Goal: Information Seeking & Learning: Learn about a topic

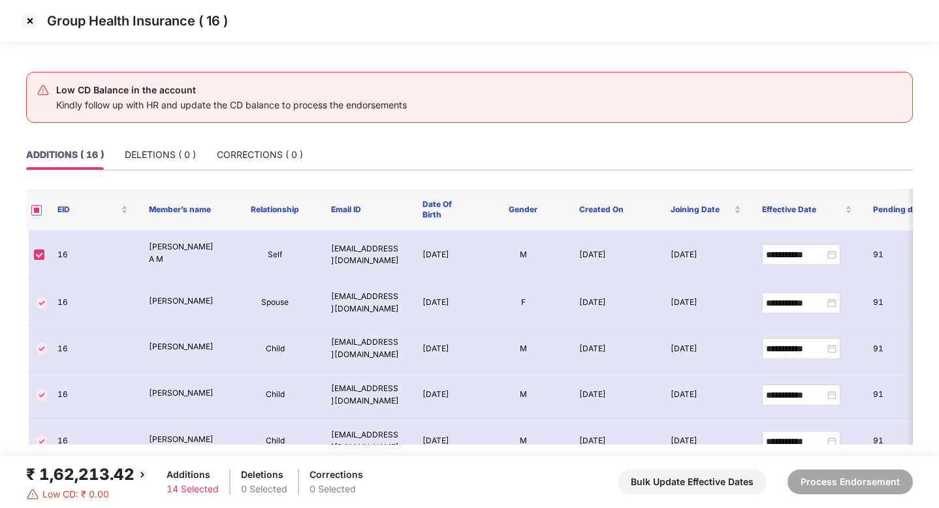
scroll to position [407, 0]
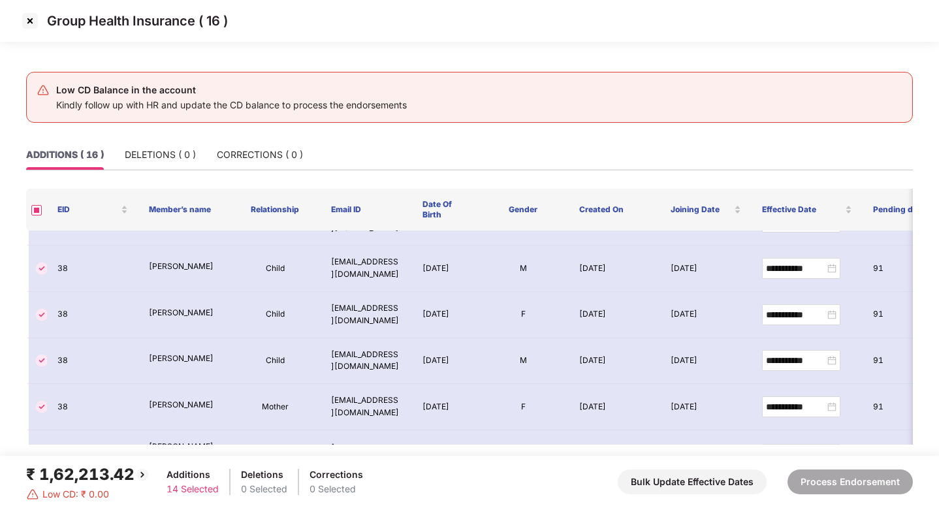
click at [35, 18] on img at bounding box center [30, 20] width 21 height 21
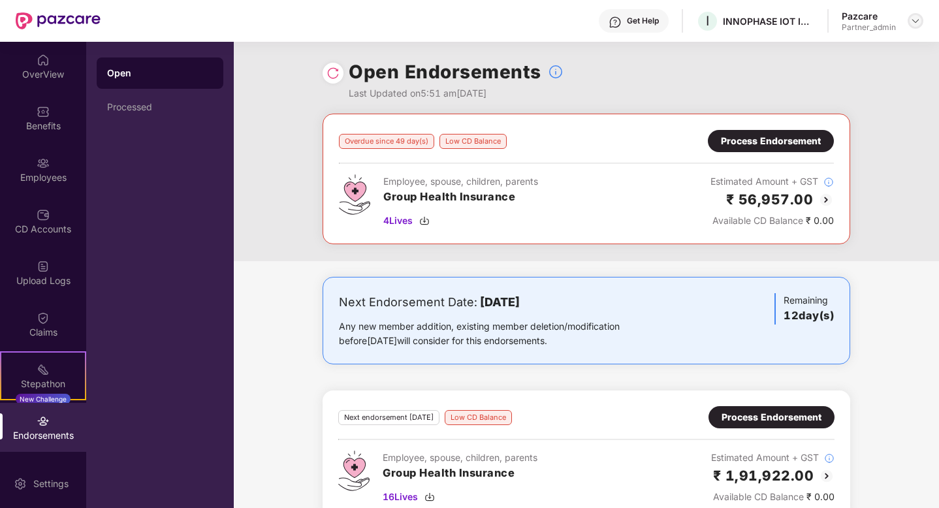
click at [909, 22] on div at bounding box center [916, 21] width 16 height 16
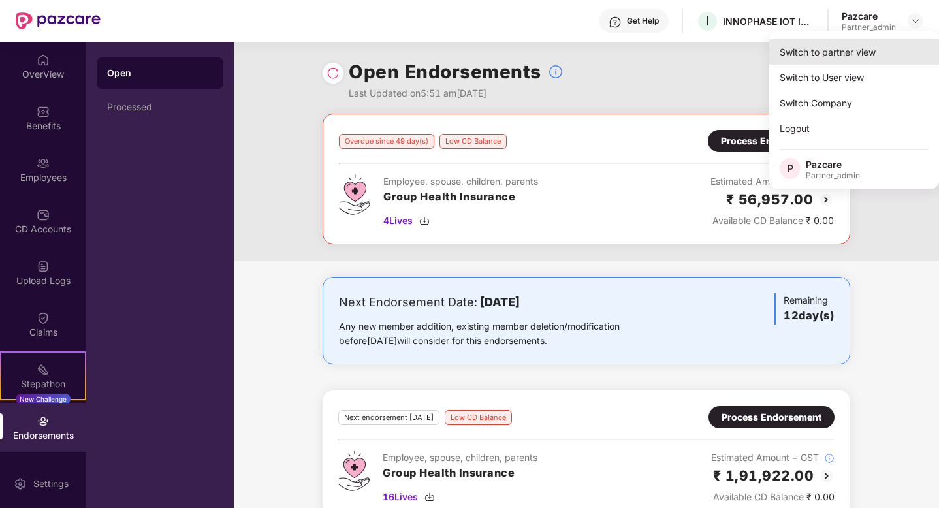
click at [805, 56] on div "Switch to partner view" at bounding box center [855, 51] width 170 height 25
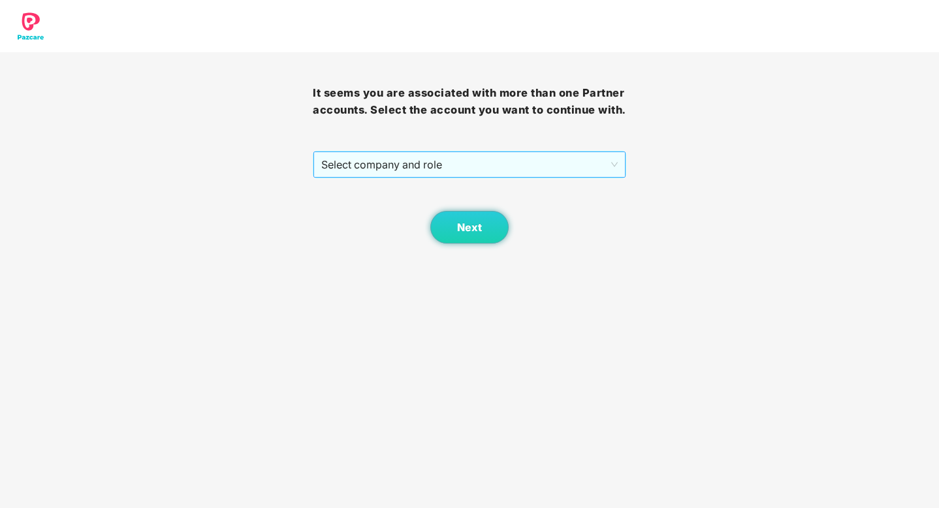
click at [521, 178] on div "Select company and role" at bounding box center [470, 165] width 312 height 26
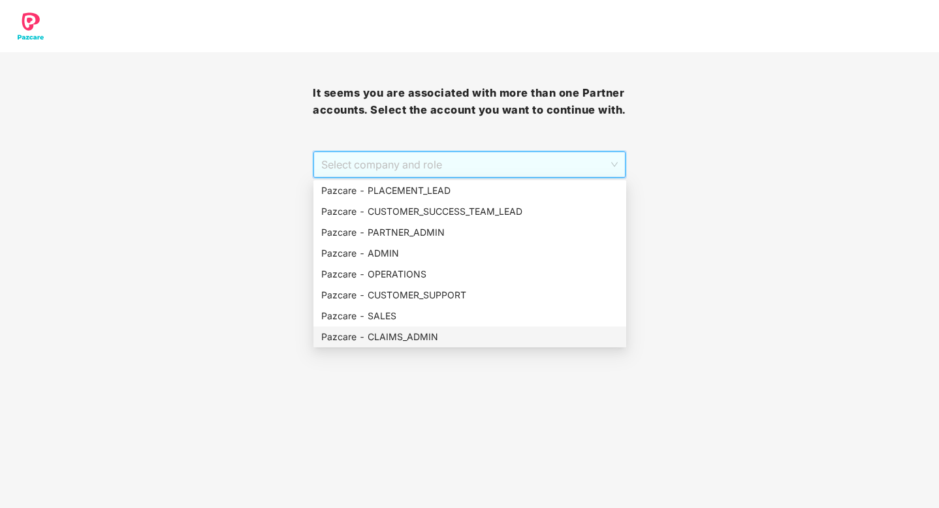
click at [414, 345] on div "Pazcare - CLAIMS_ADMIN" at bounding box center [470, 337] width 313 height 21
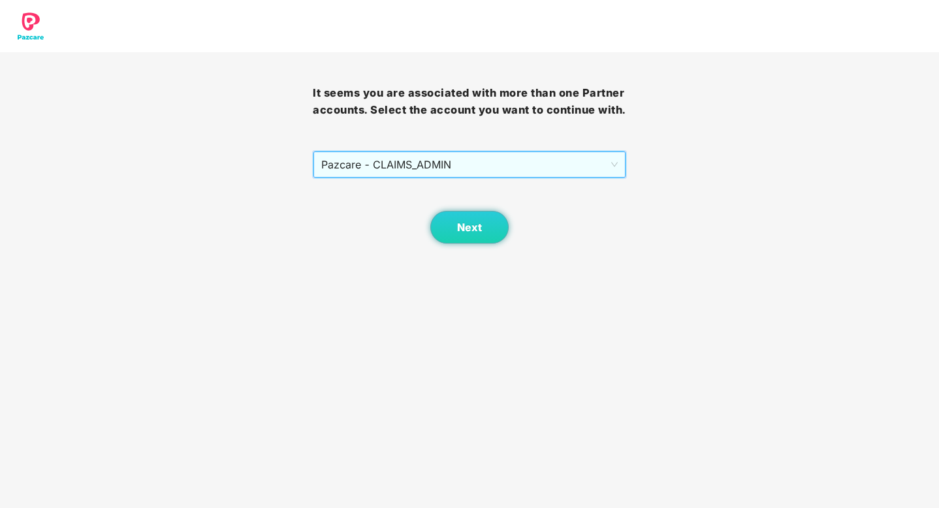
click at [486, 244] on body "It seems you are associated with more than one Partner accounts. Select the acc…" at bounding box center [469, 254] width 939 height 508
click at [477, 227] on span "Next" at bounding box center [469, 227] width 25 height 12
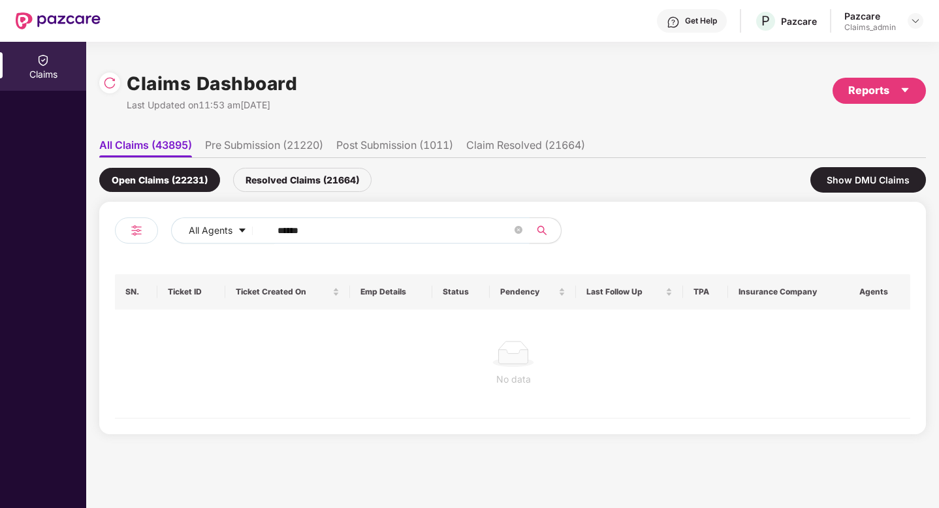
click at [333, 237] on input "******" at bounding box center [395, 231] width 235 height 20
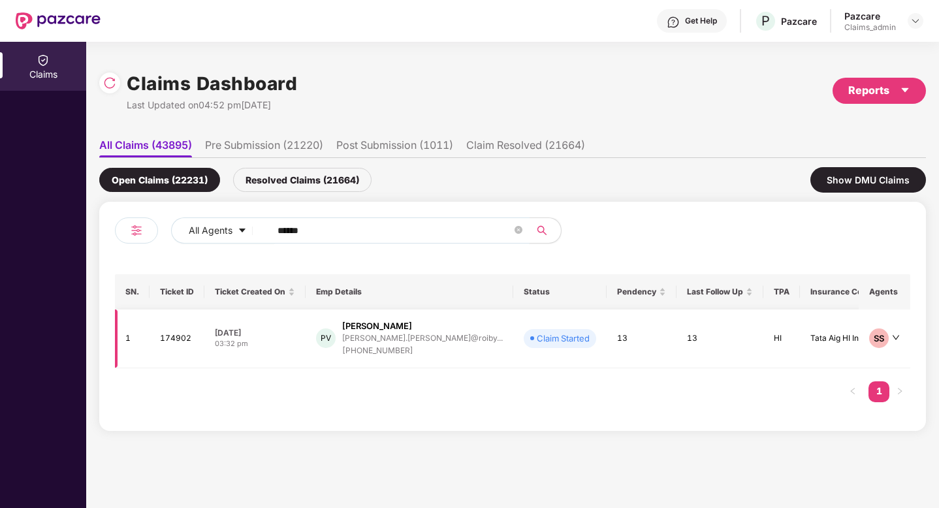
type input "******"
click at [263, 337] on div "[DATE]" at bounding box center [255, 332] width 80 height 11
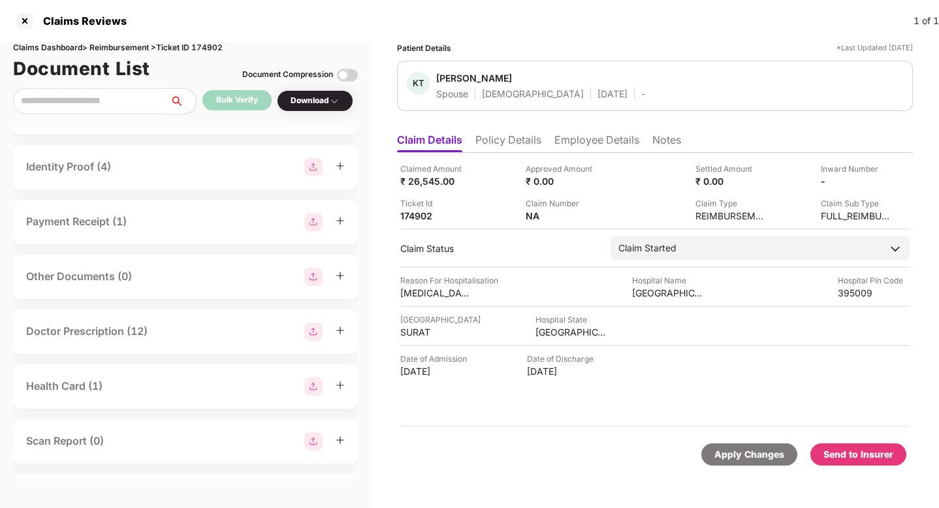
scroll to position [362, 0]
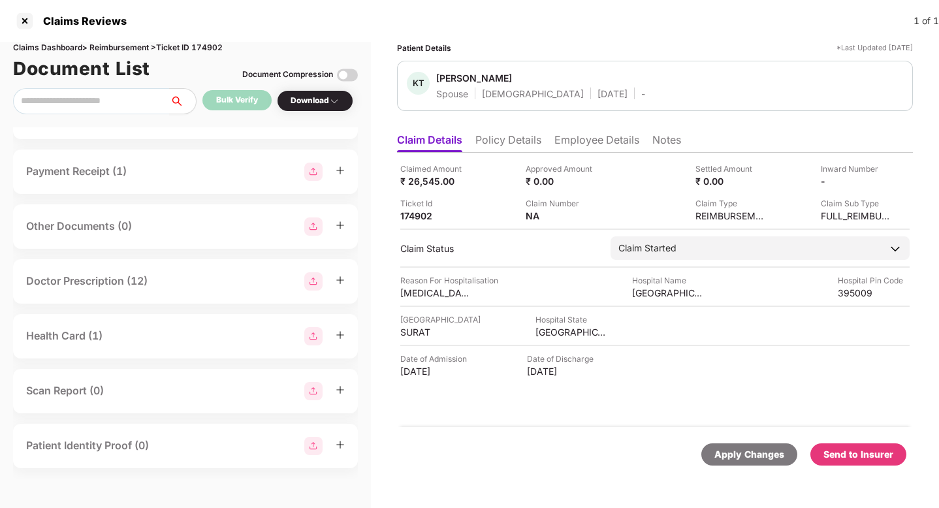
click at [512, 146] on li "Policy Details" at bounding box center [509, 142] width 66 height 19
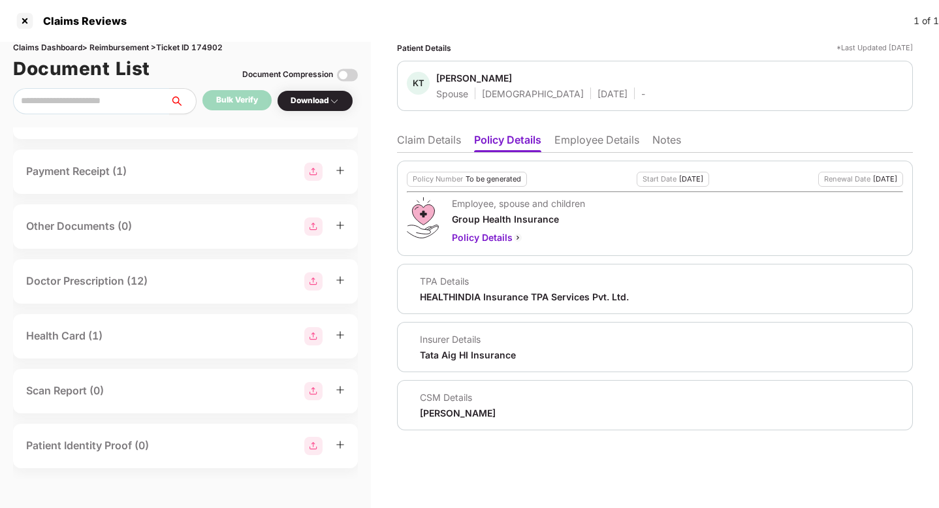
click at [602, 145] on li "Employee Details" at bounding box center [597, 142] width 85 height 19
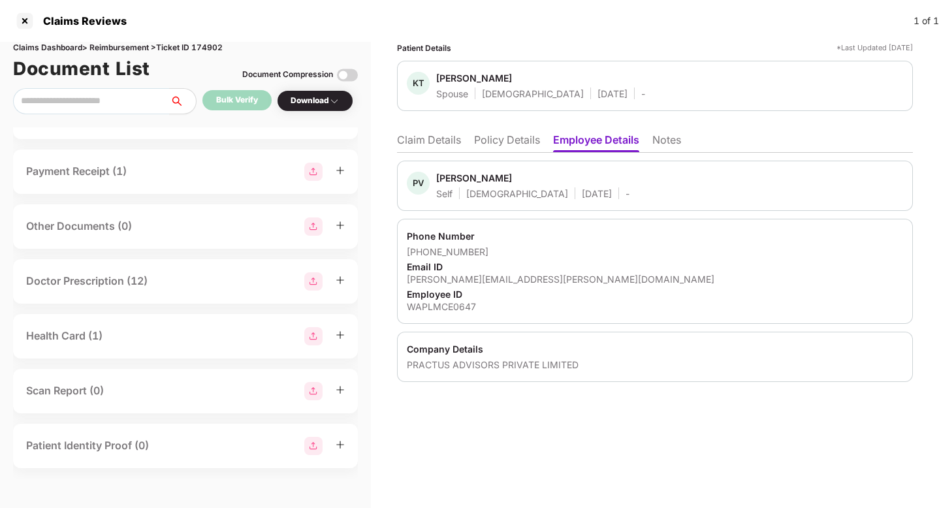
click at [436, 140] on li "Claim Details" at bounding box center [429, 142] width 64 height 19
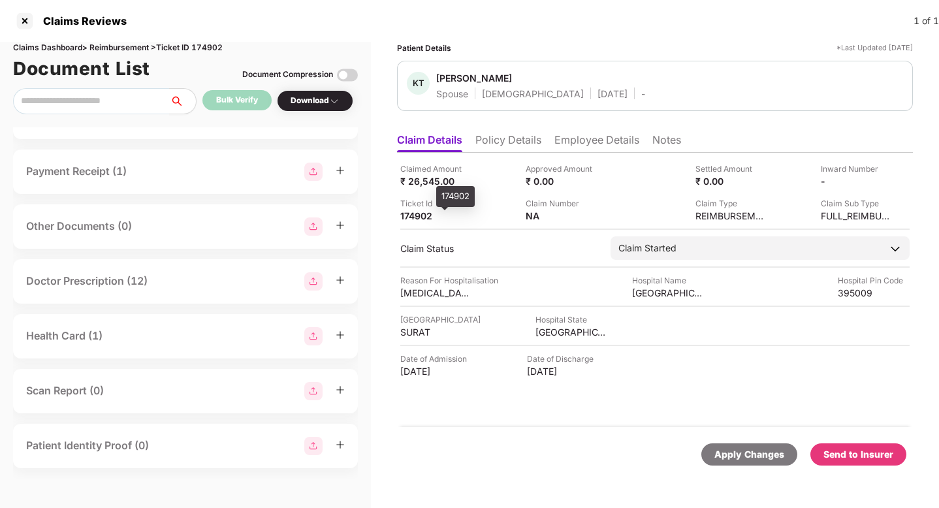
click at [415, 216] on div "174902" at bounding box center [436, 216] width 72 height 12
copy div "174902"
click at [193, 334] on div "Health Card (1)" at bounding box center [185, 336] width 319 height 18
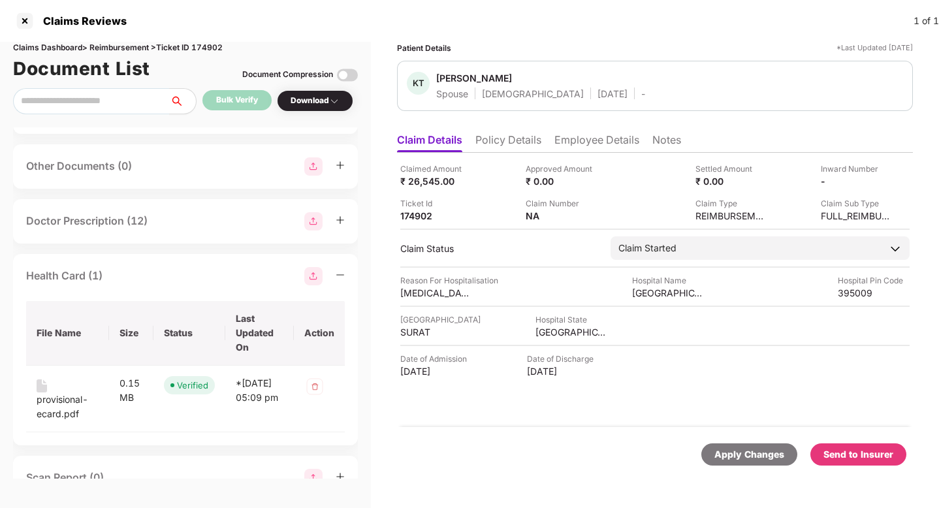
scroll to position [428, 0]
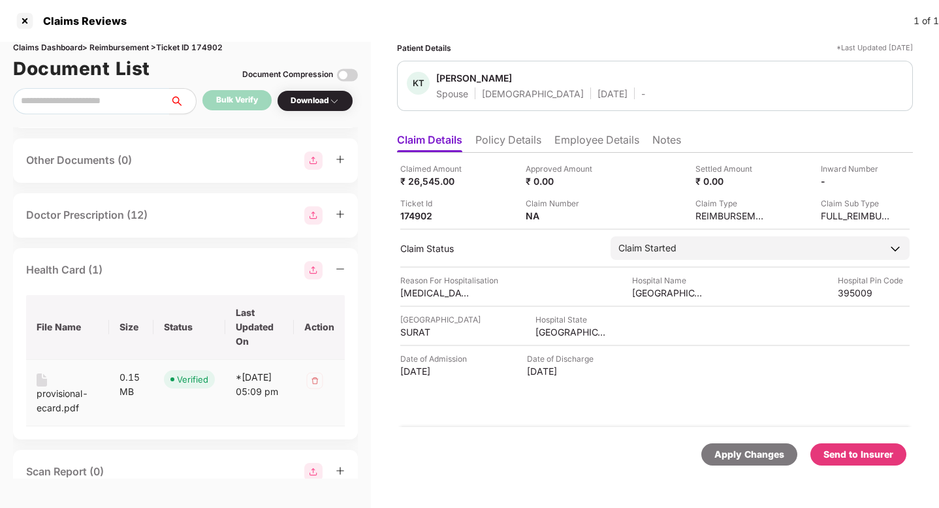
click at [62, 400] on div "provisional-ecard.pdf" at bounding box center [68, 401] width 62 height 29
click at [25, 23] on div at bounding box center [24, 20] width 21 height 21
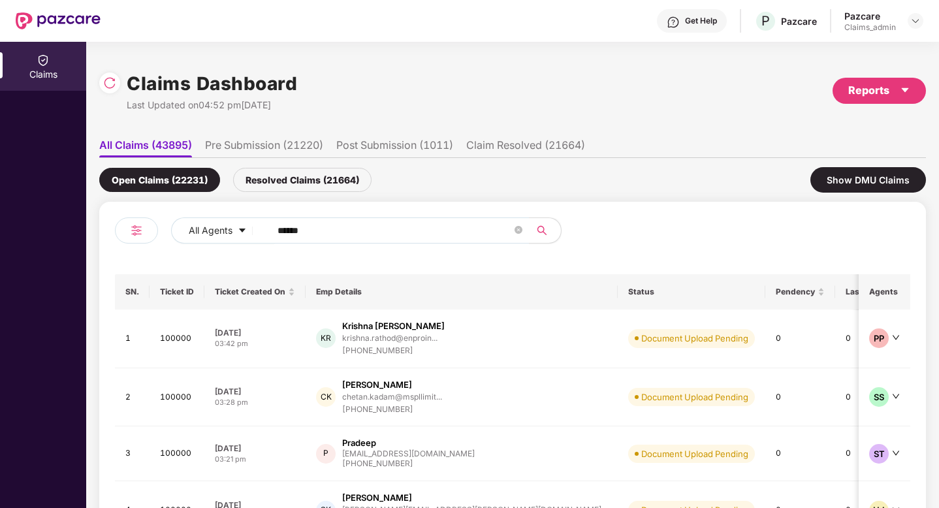
click at [25, 23] on img at bounding box center [58, 20] width 85 height 17
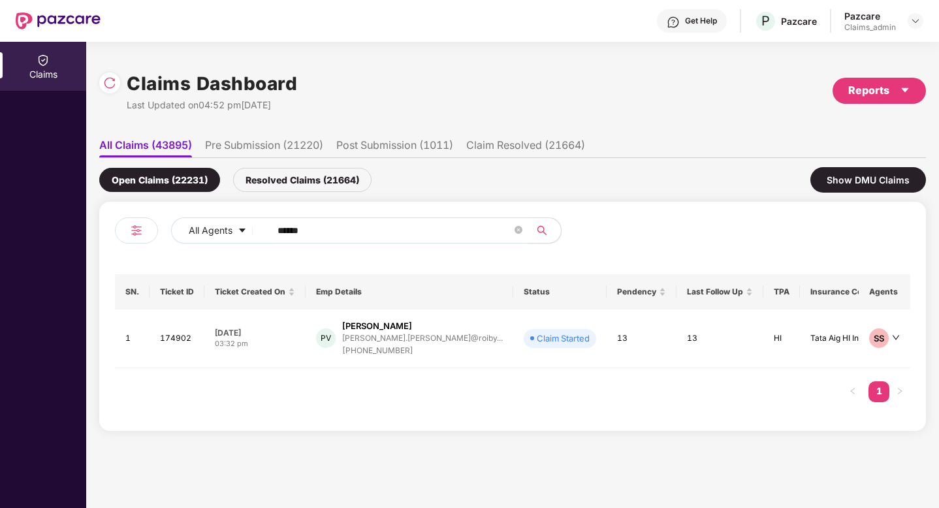
click at [907, 15] on div "Pazcare Claims_admin" at bounding box center [884, 21] width 79 height 23
click at [915, 22] on img at bounding box center [916, 21] width 10 height 10
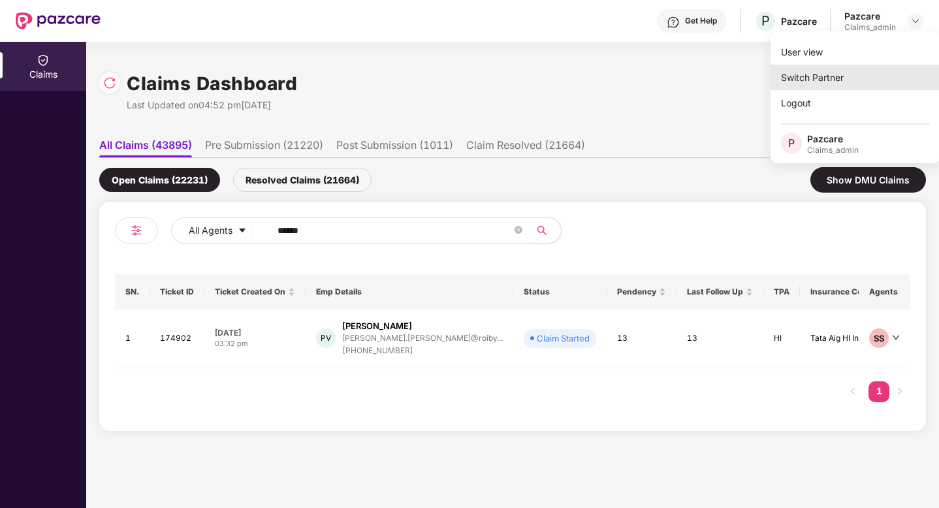
click at [812, 75] on div "Switch Partner" at bounding box center [856, 77] width 170 height 25
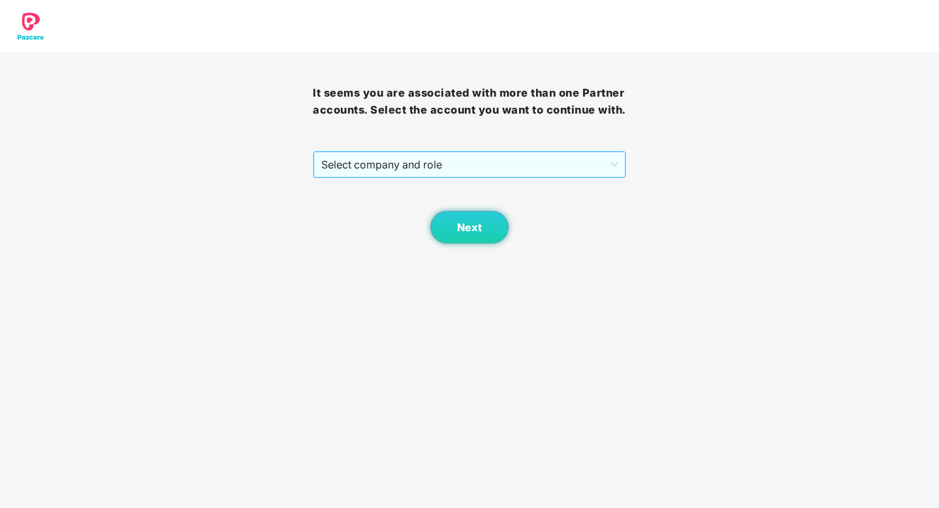
click at [574, 155] on span "Select company and role" at bounding box center [469, 164] width 296 height 25
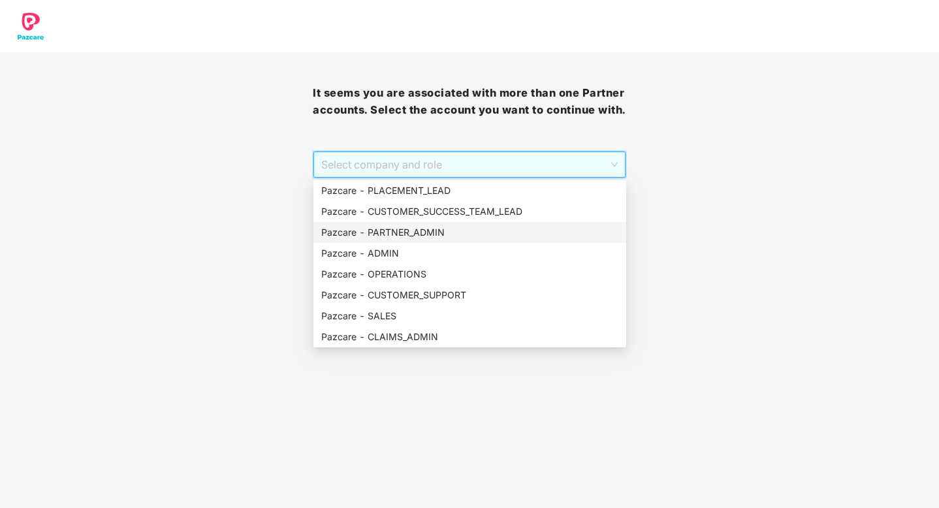
click at [405, 233] on div "Pazcare - PARTNER_ADMIN" at bounding box center [469, 232] width 297 height 14
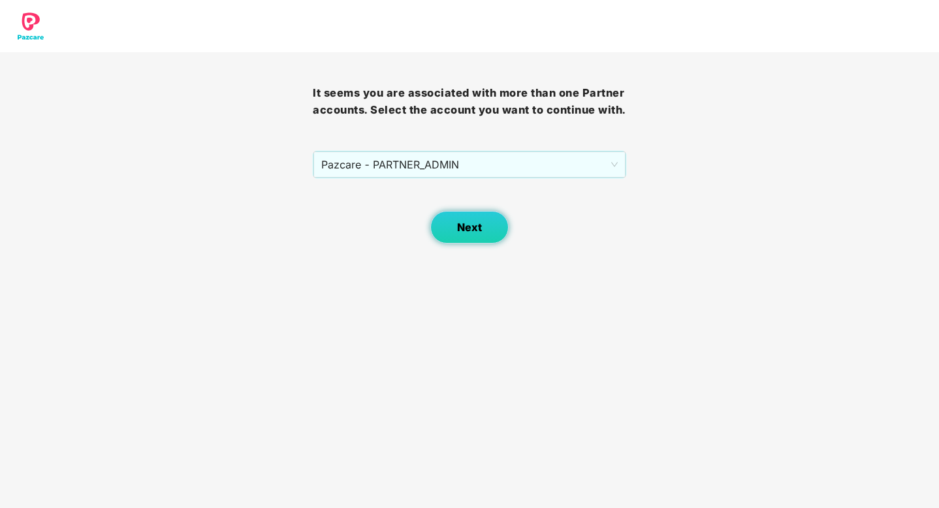
click at [468, 226] on span "Next" at bounding box center [469, 227] width 25 height 12
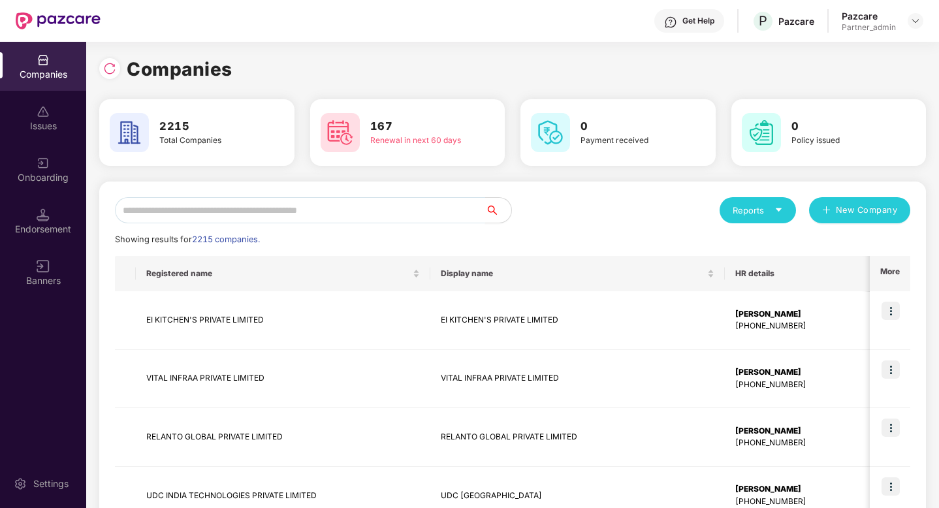
click at [342, 219] on input "text" at bounding box center [300, 210] width 370 height 26
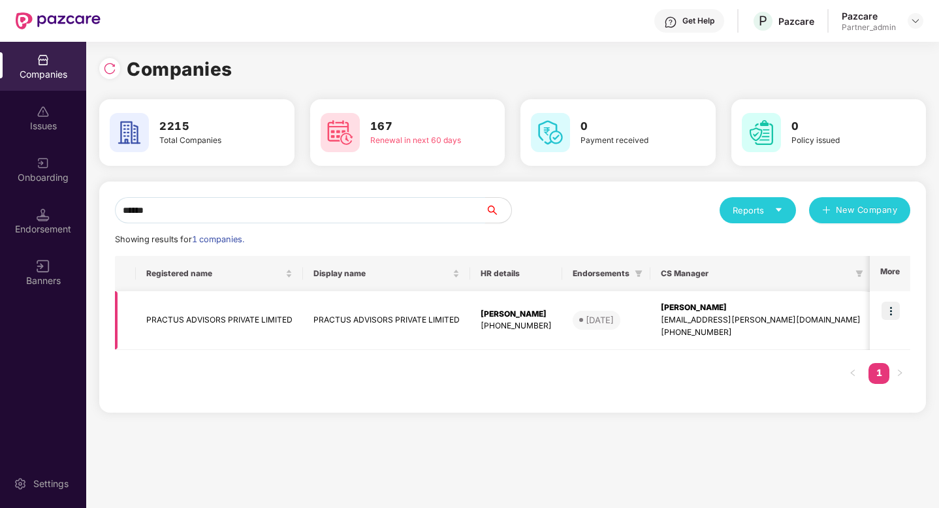
scroll to position [0, 280]
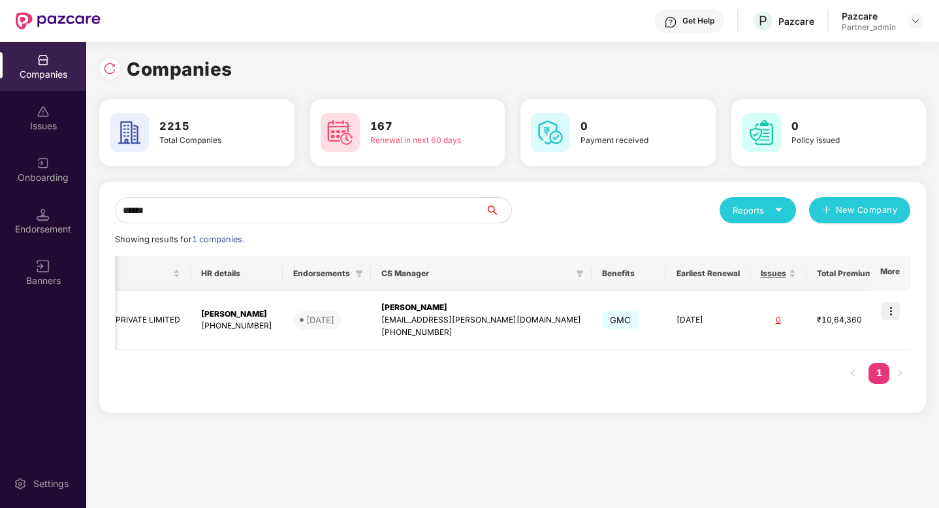
type input "******"
click at [892, 308] on img at bounding box center [891, 311] width 18 height 18
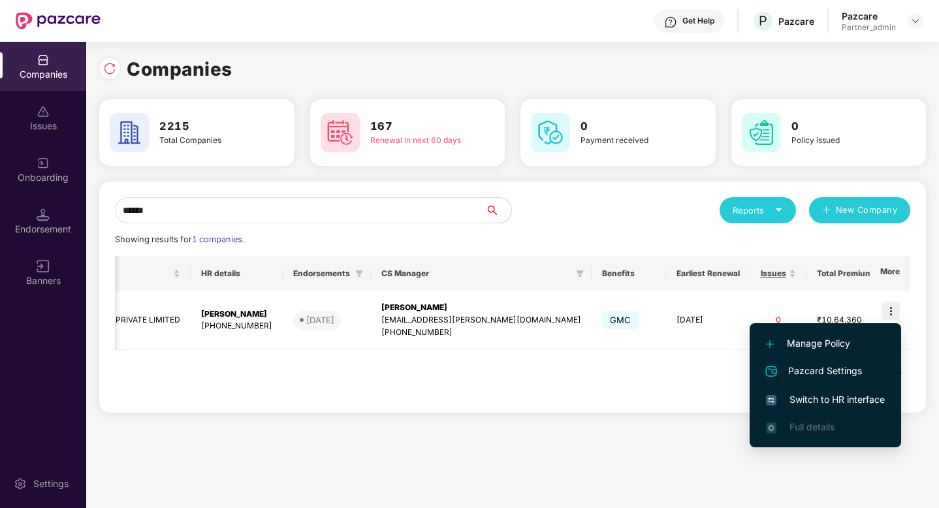
click at [838, 400] on span "Switch to HR interface" at bounding box center [825, 400] width 119 height 14
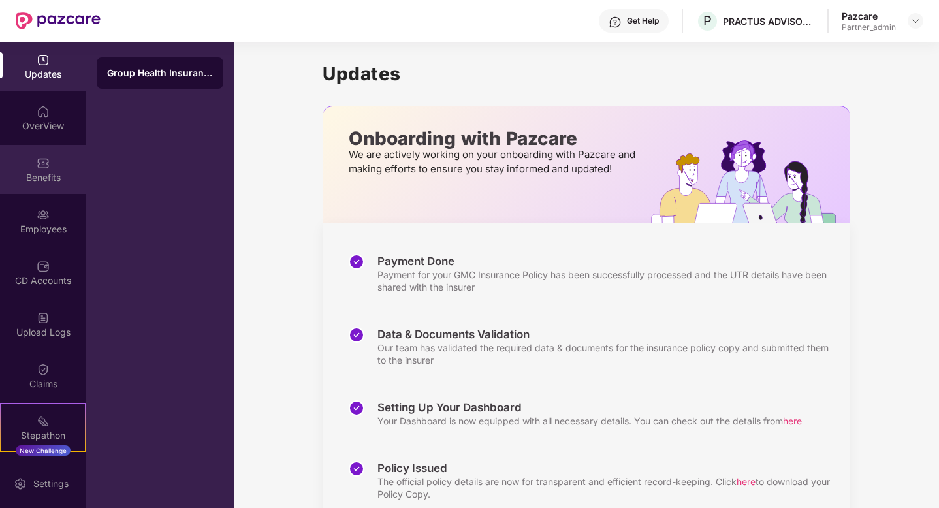
click at [34, 171] on div "Benefits" at bounding box center [43, 177] width 86 height 13
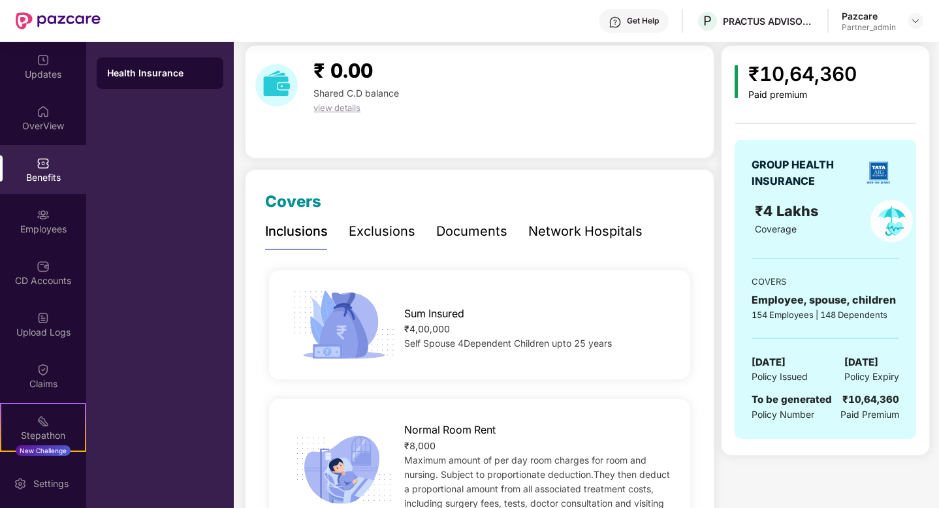
scroll to position [0, 0]
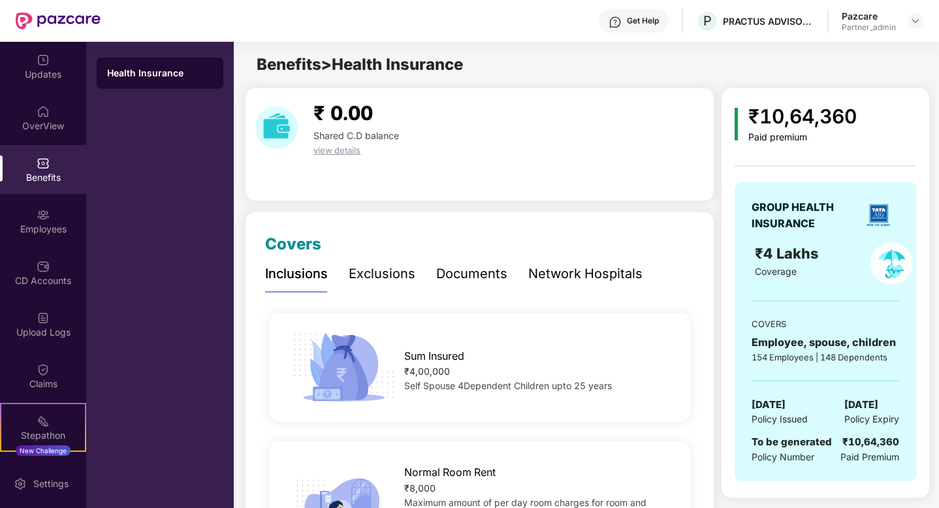
click at [915, 29] on div "Pazcare Partner_admin" at bounding box center [883, 21] width 82 height 23
click at [919, 21] on img at bounding box center [916, 21] width 10 height 10
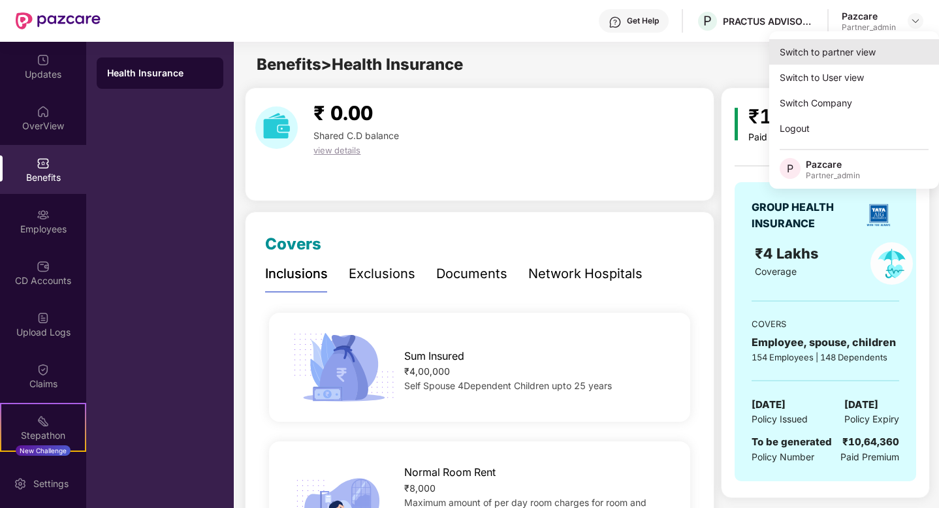
click at [866, 52] on div "Switch to partner view" at bounding box center [855, 51] width 170 height 25
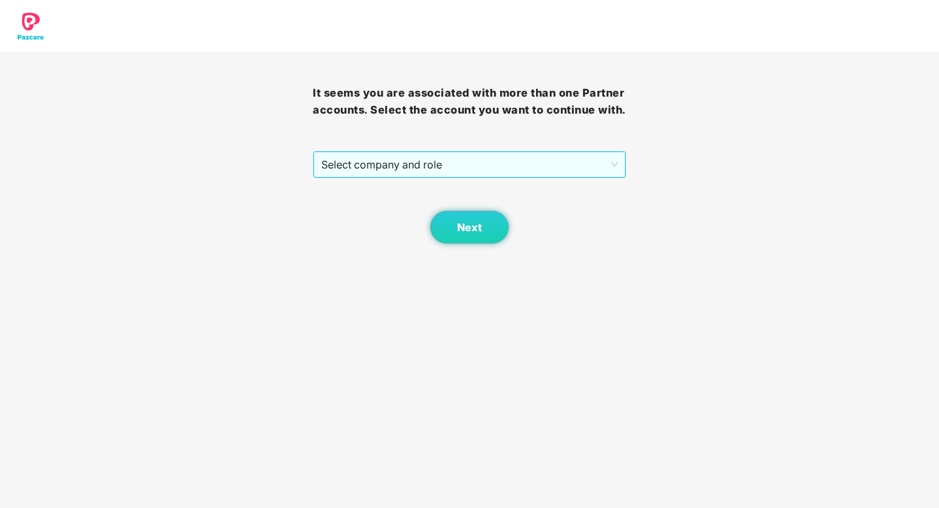
click at [575, 166] on span "Select company and role" at bounding box center [469, 164] width 296 height 25
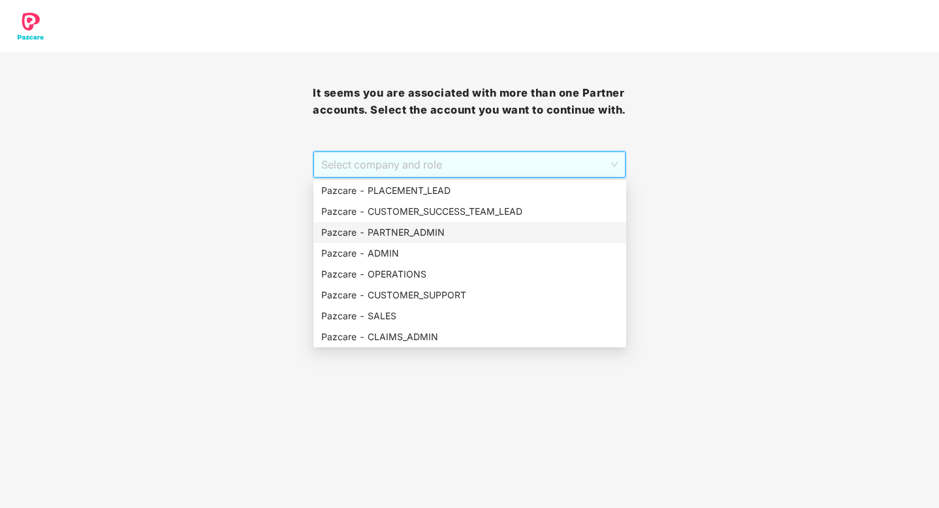
click at [412, 234] on div "Pazcare - PARTNER_ADMIN" at bounding box center [469, 232] width 297 height 14
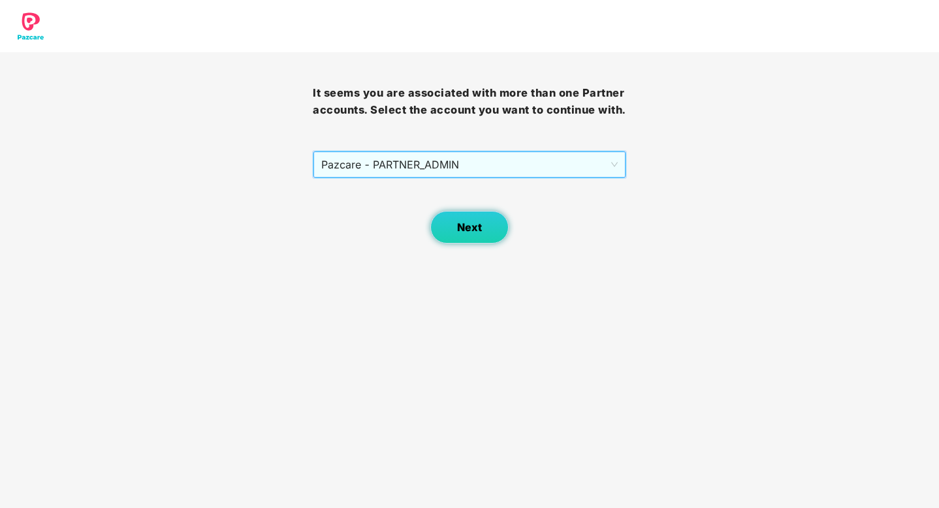
click at [477, 236] on button "Next" at bounding box center [470, 227] width 78 height 33
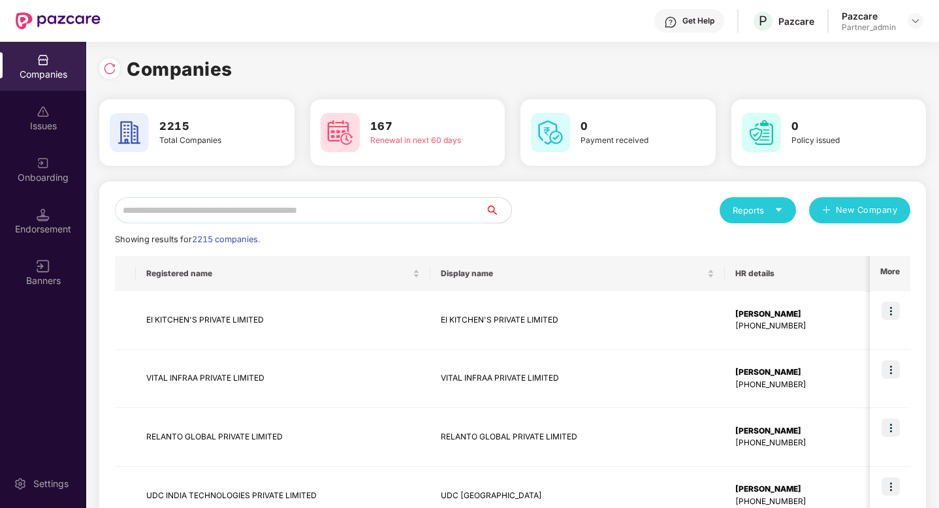
click at [377, 216] on input "text" at bounding box center [300, 210] width 370 height 26
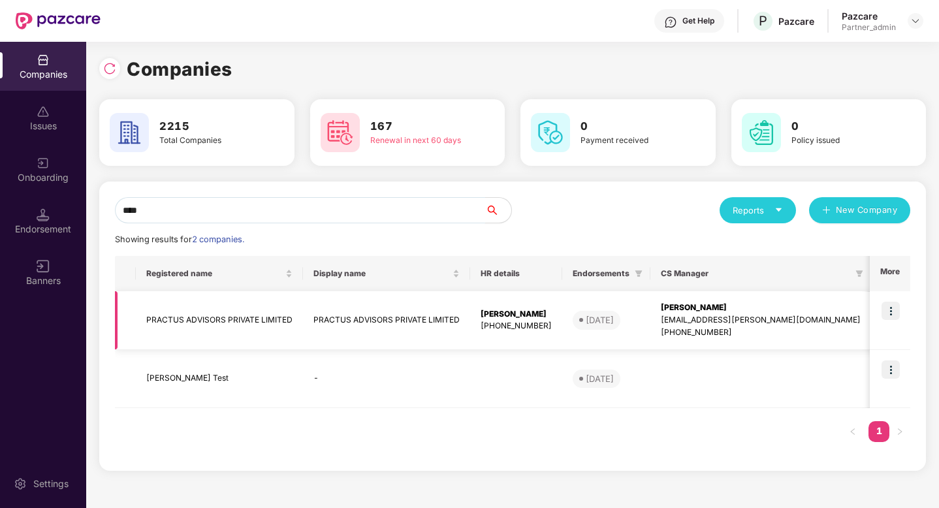
type input "****"
click at [261, 317] on td "PRACTUS ADVISORS PRIVATE LIMITED" at bounding box center [219, 320] width 167 height 59
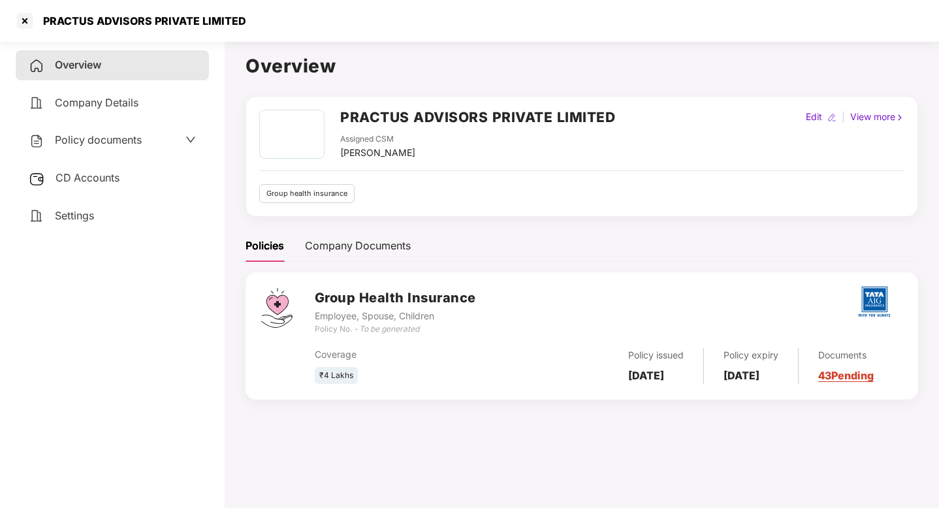
click at [119, 138] on span "Policy documents" at bounding box center [98, 139] width 87 height 13
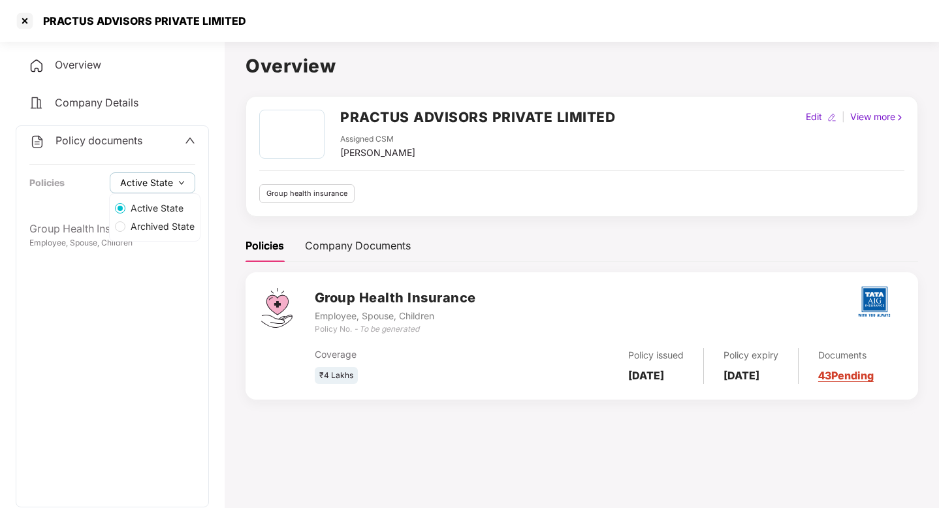
click at [157, 184] on span "Active State" at bounding box center [146, 183] width 53 height 14
click at [157, 223] on span "Archived State" at bounding box center [162, 226] width 74 height 14
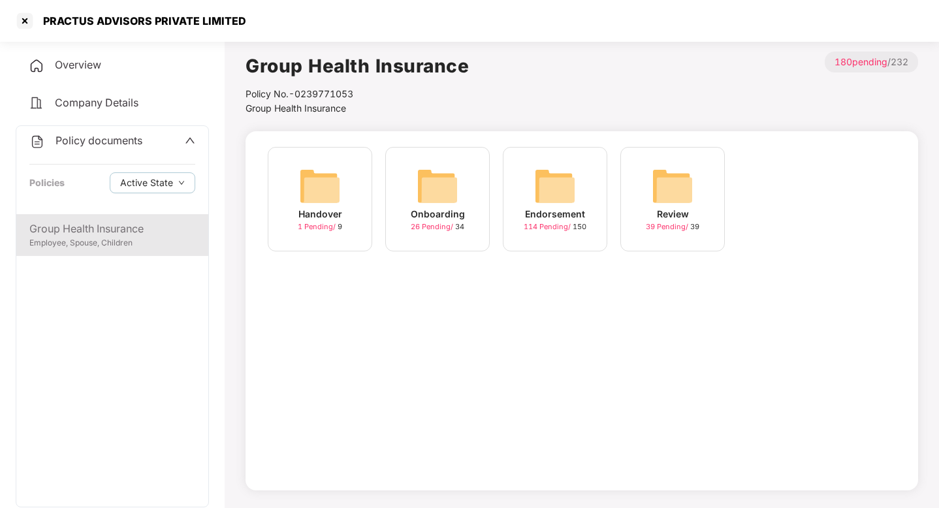
click at [78, 240] on div "Employee, Spouse, Children" at bounding box center [112, 243] width 166 height 12
click at [440, 191] on img at bounding box center [438, 186] width 42 height 42
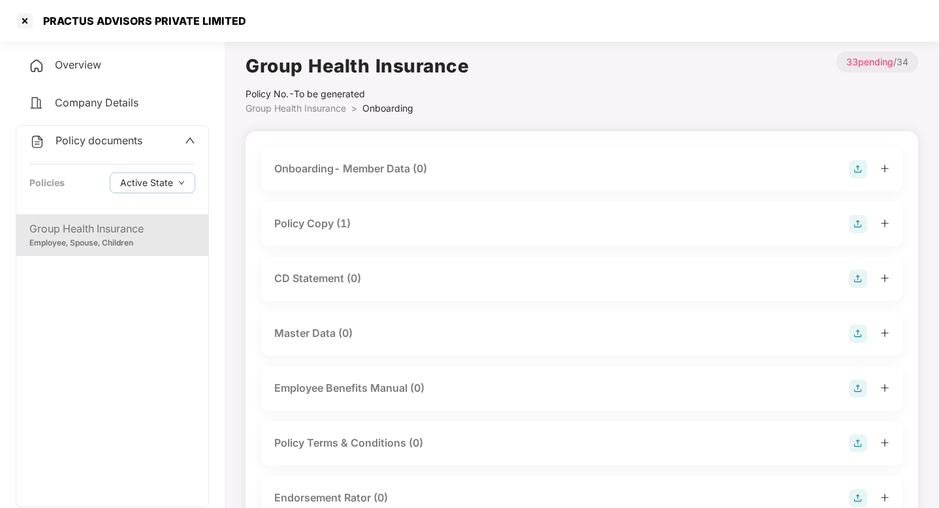
click at [321, 229] on div "Policy Copy (1)" at bounding box center [312, 224] width 76 height 16
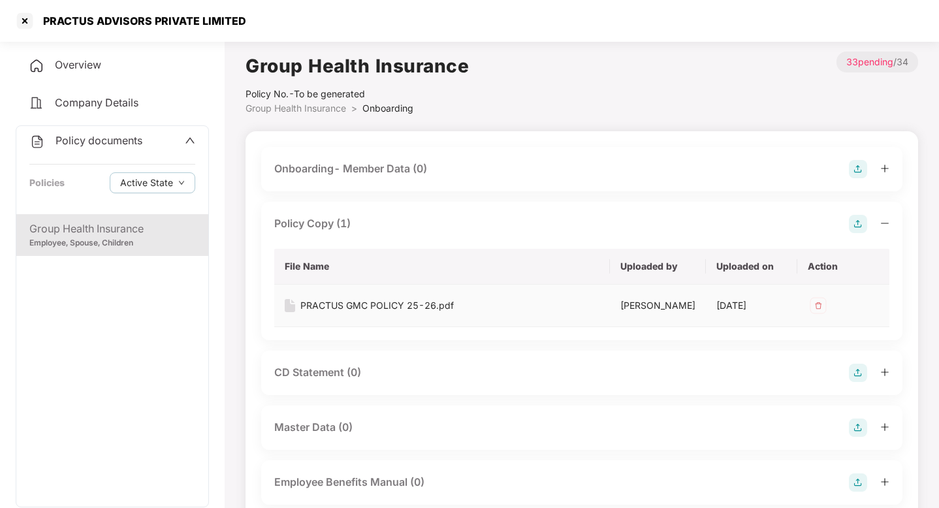
click at [361, 306] on div "PRACTUS GMC POLICY 25-26.pdf" at bounding box center [378, 306] width 154 height 14
click at [167, 184] on span "Active State" at bounding box center [146, 183] width 53 height 14
click at [142, 344] on div "Group Health Insurance Employee, Spouse, Children" at bounding box center [112, 360] width 192 height 293
click at [165, 180] on span "Active State" at bounding box center [146, 183] width 53 height 14
click at [129, 306] on div "Group Health Insurance Employee, Spouse, Children" at bounding box center [112, 360] width 192 height 293
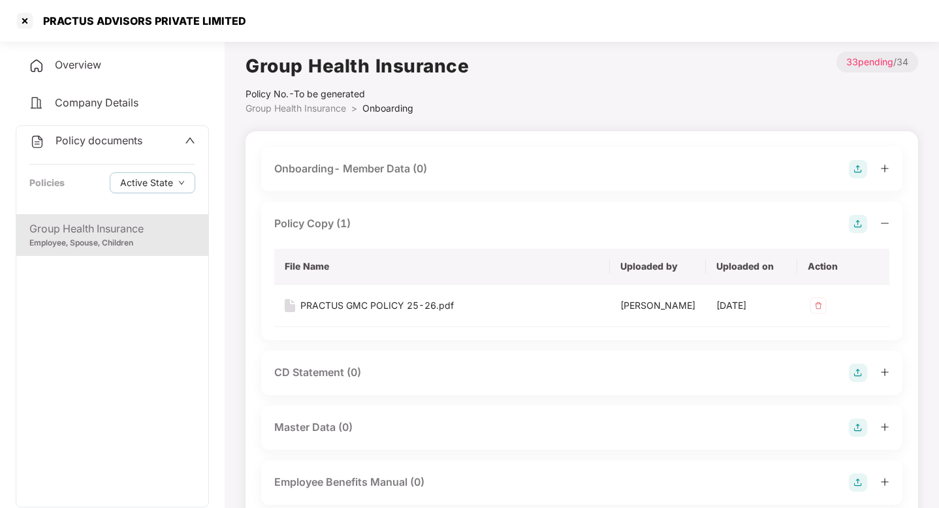
click at [108, 99] on span "Company Details" at bounding box center [97, 102] width 84 height 13
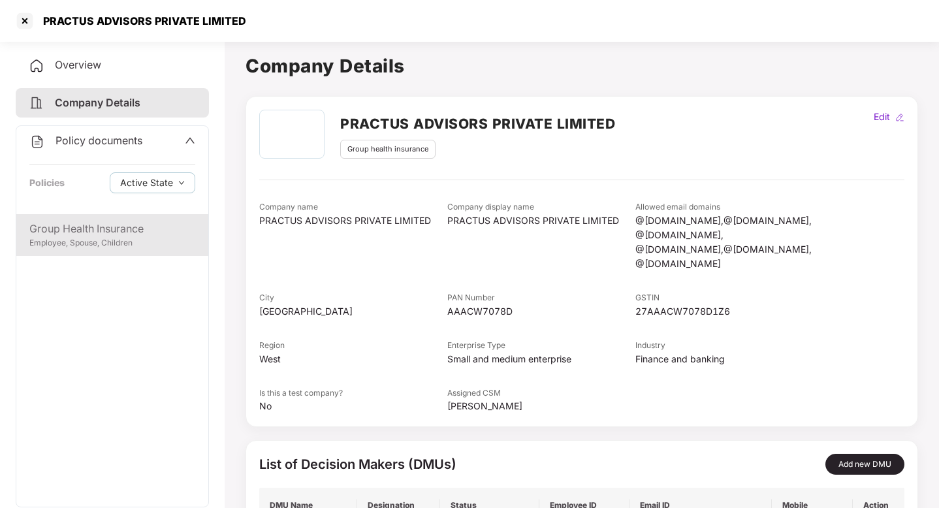
click at [93, 233] on div "Group Health Insurance" at bounding box center [112, 229] width 166 height 16
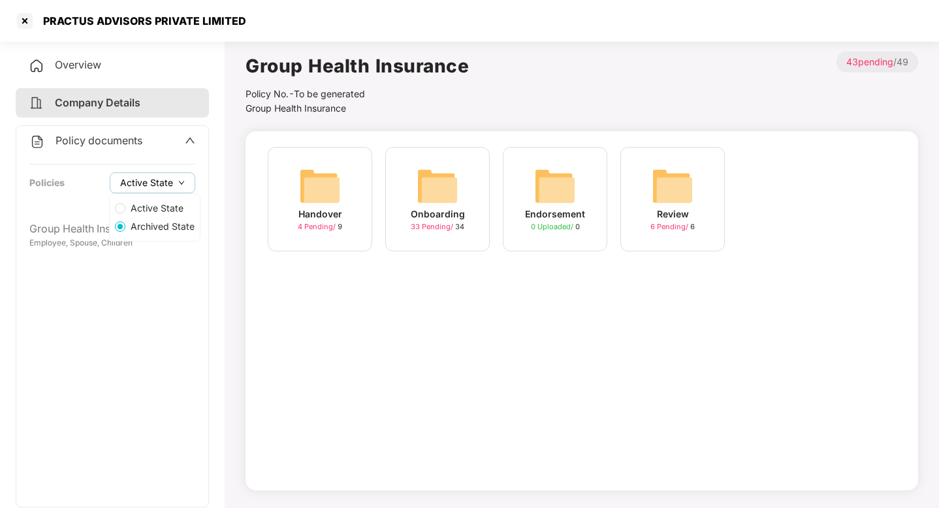
click at [167, 182] on span "Active State" at bounding box center [146, 183] width 53 height 14
click at [349, 187] on div "Handover 4 Pending / 9" at bounding box center [320, 199] width 105 height 105
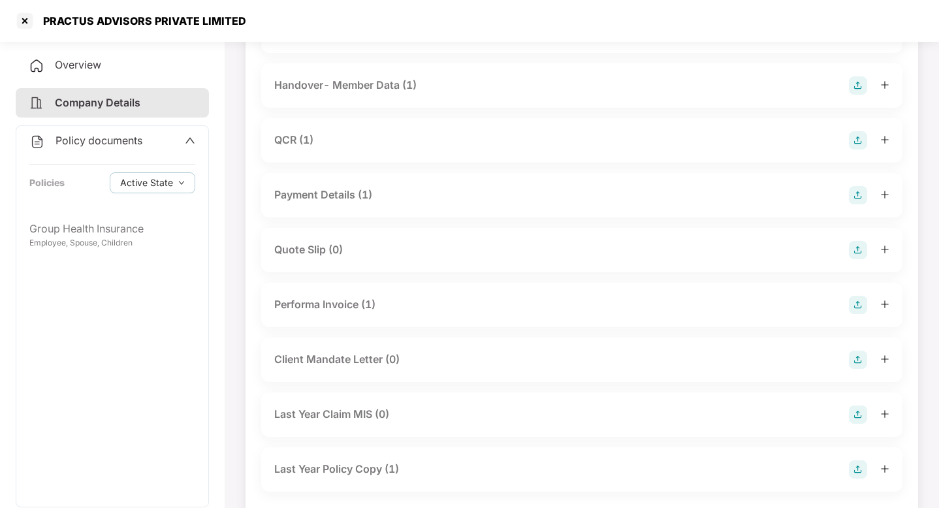
scroll to position [164, 0]
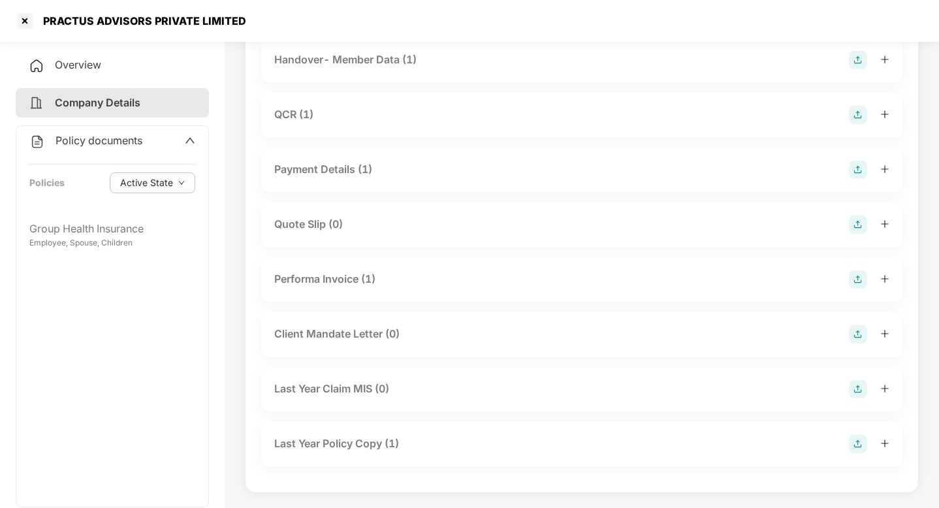
click at [380, 442] on div "Last Year Policy Copy (1)" at bounding box center [336, 444] width 125 height 16
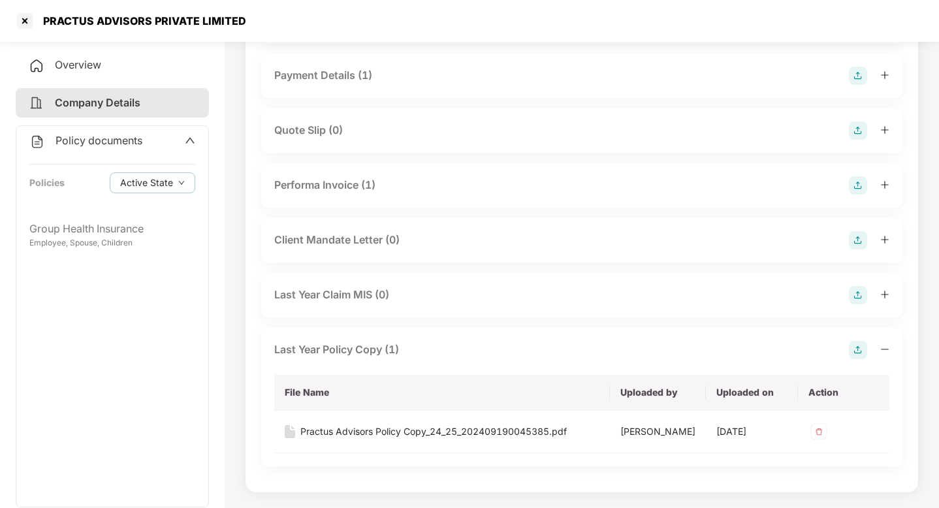
scroll to position [284, 0]
click at [447, 425] on div "Practus Advisors Policy Copy_24_25_202409190045385.pdf" at bounding box center [434, 432] width 267 height 14
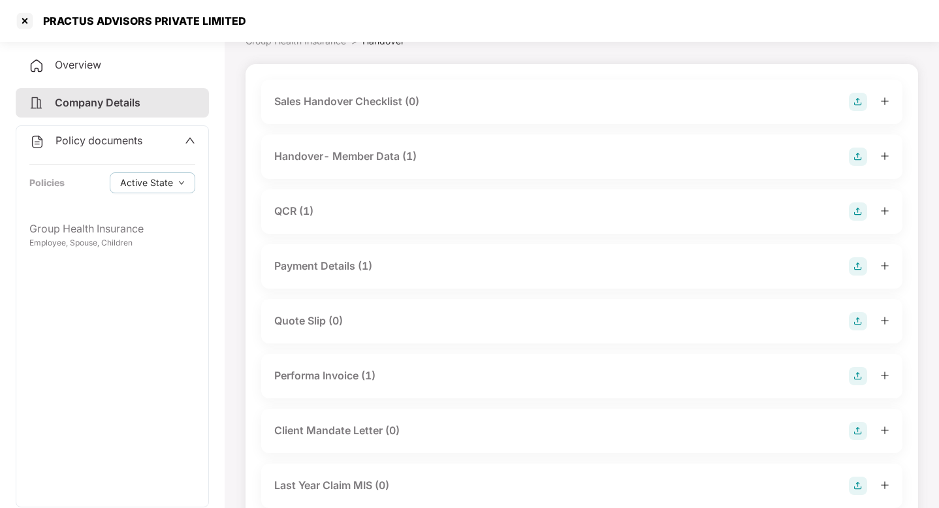
scroll to position [0, 0]
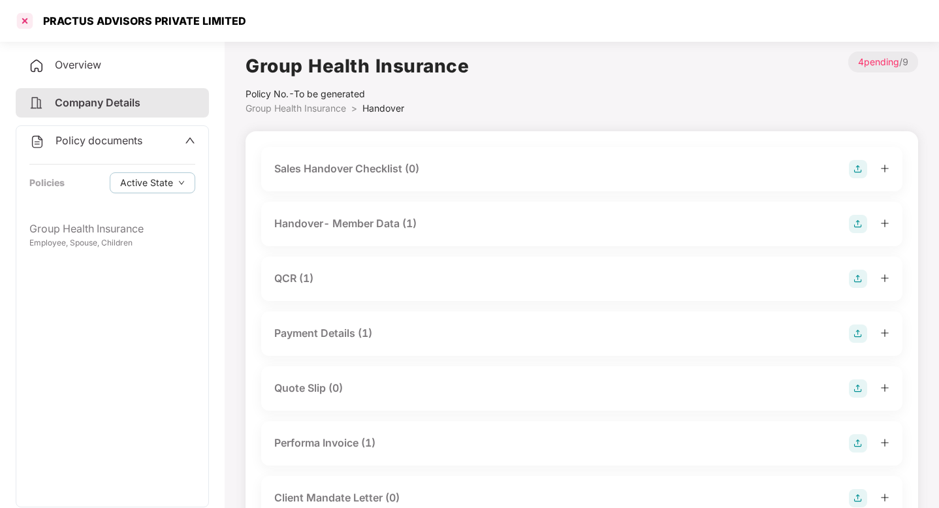
click at [27, 25] on div at bounding box center [24, 20] width 21 height 21
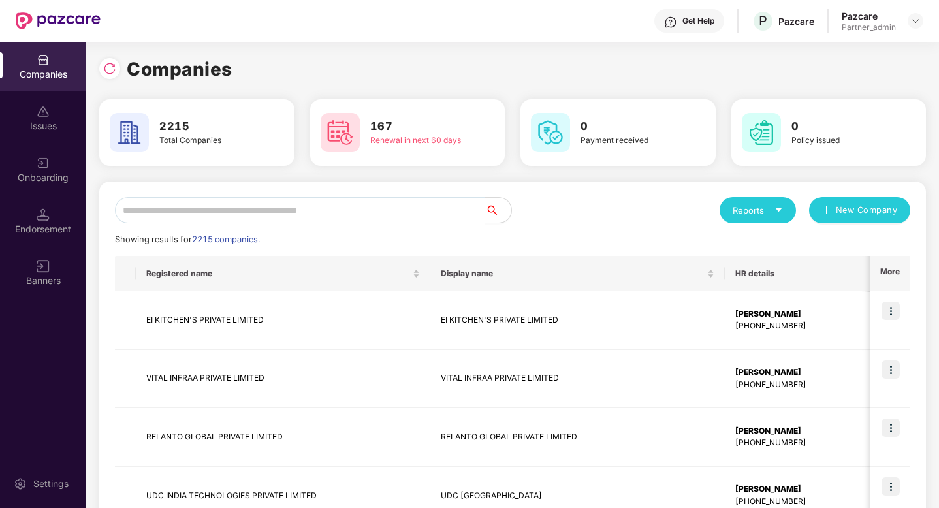
click at [387, 215] on input "text" at bounding box center [300, 210] width 370 height 26
click at [911, 19] on img at bounding box center [916, 21] width 10 height 10
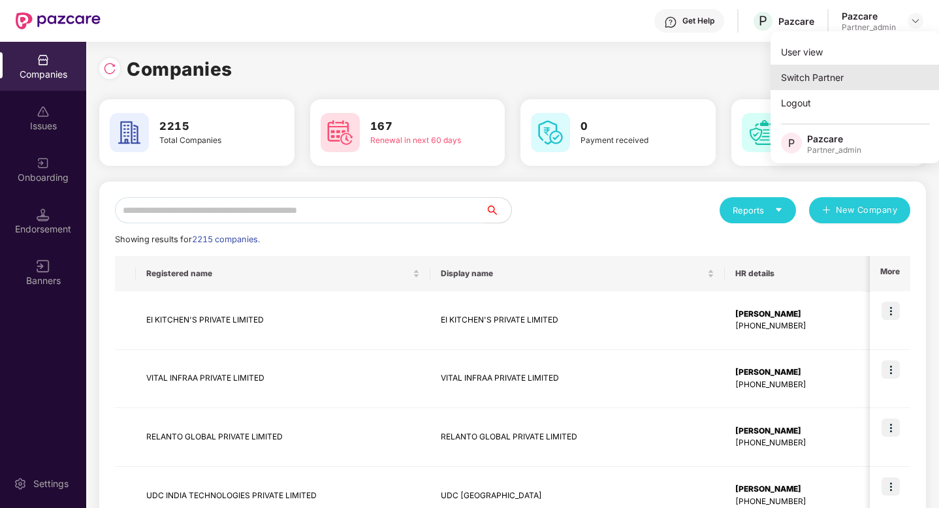
click at [865, 75] on div "Switch Partner" at bounding box center [856, 77] width 170 height 25
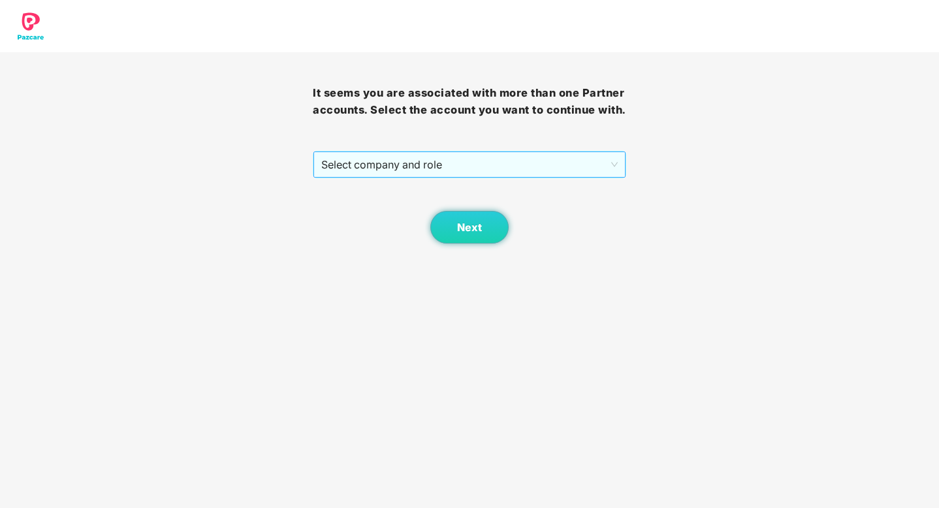
click at [568, 171] on span "Select company and role" at bounding box center [469, 164] width 296 height 25
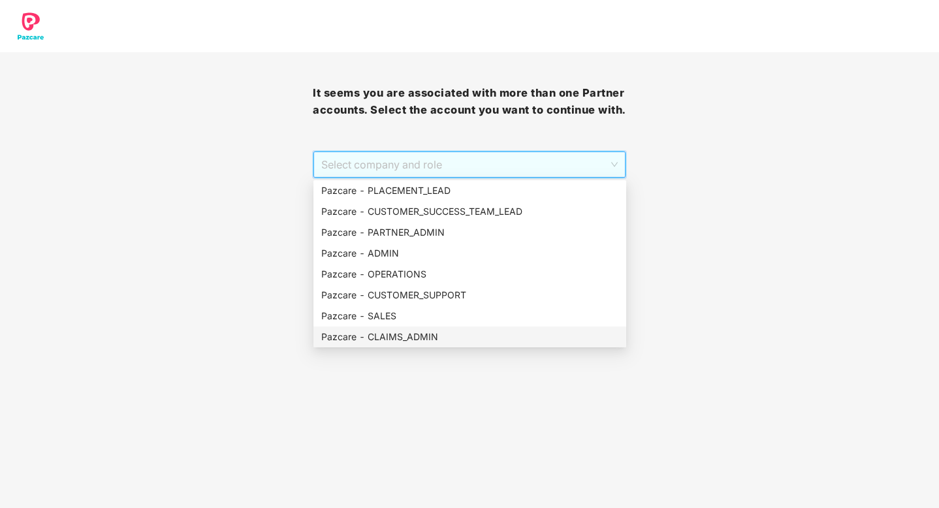
click at [404, 334] on div "Pazcare - CLAIMS_ADMIN" at bounding box center [469, 337] width 297 height 14
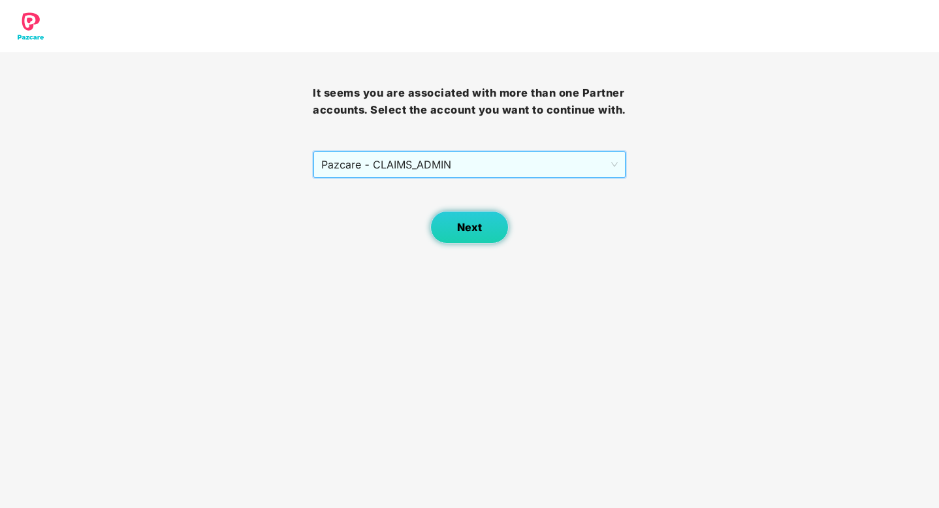
click at [467, 225] on span "Next" at bounding box center [469, 227] width 25 height 12
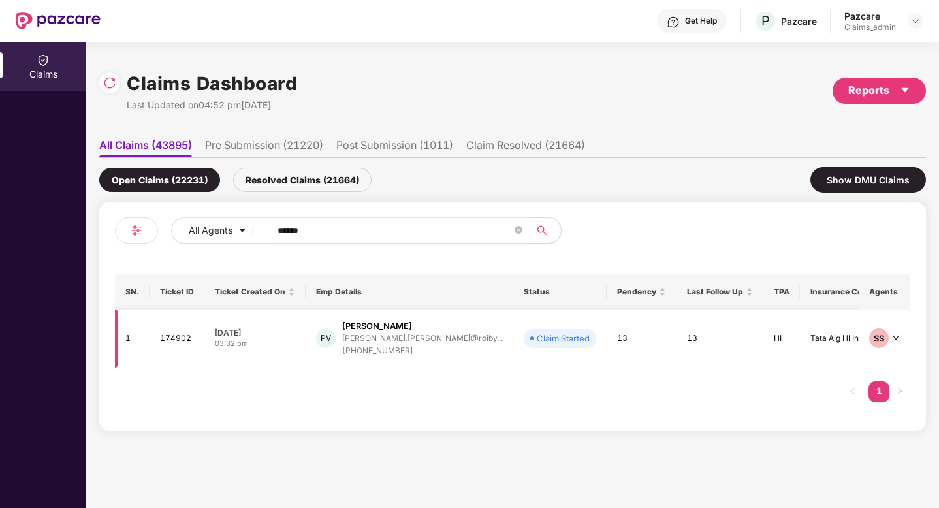
click at [397, 327] on div "[PERSON_NAME]" at bounding box center [377, 326] width 70 height 12
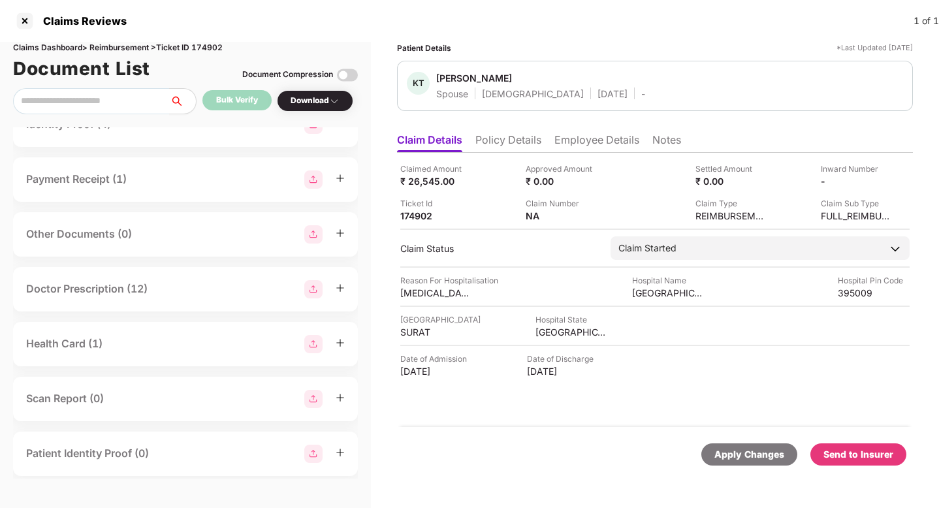
scroll to position [362, 0]
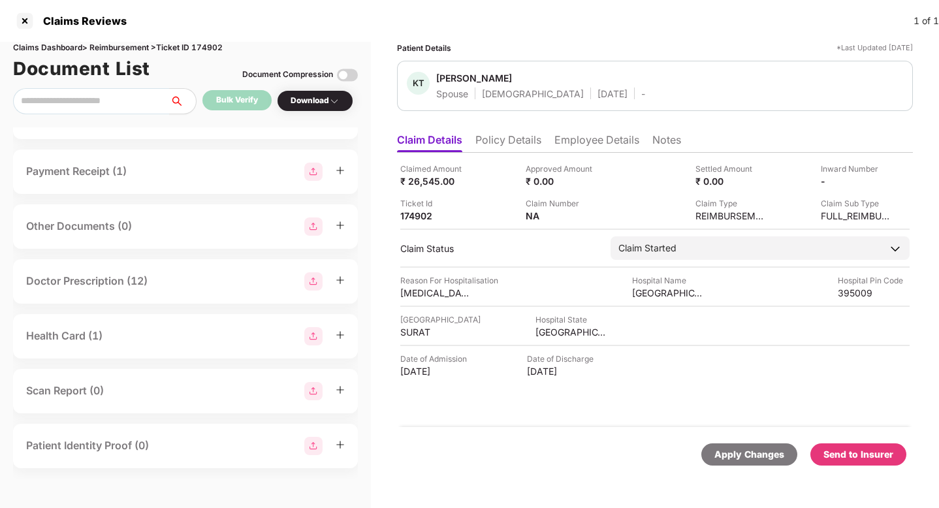
click at [180, 330] on div "Health Card (1)" at bounding box center [185, 336] width 319 height 18
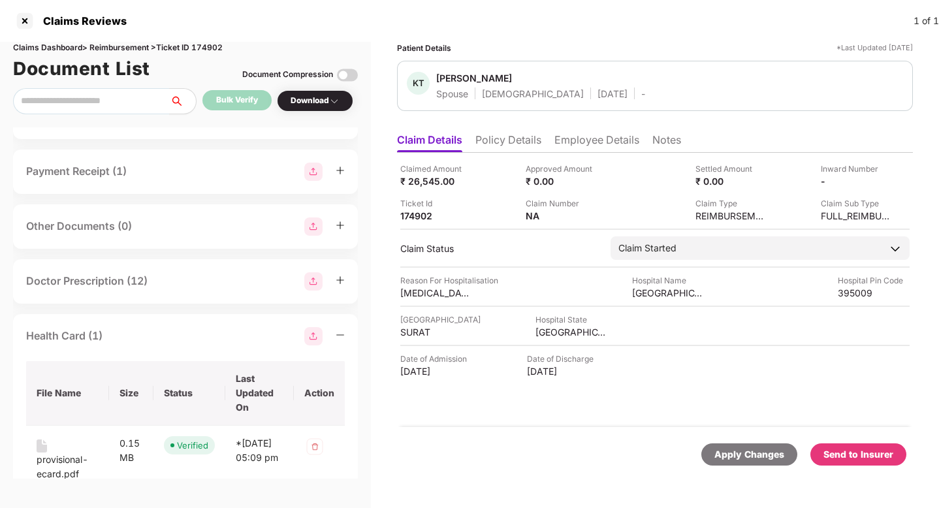
click at [512, 144] on li "Policy Details" at bounding box center [509, 142] width 66 height 19
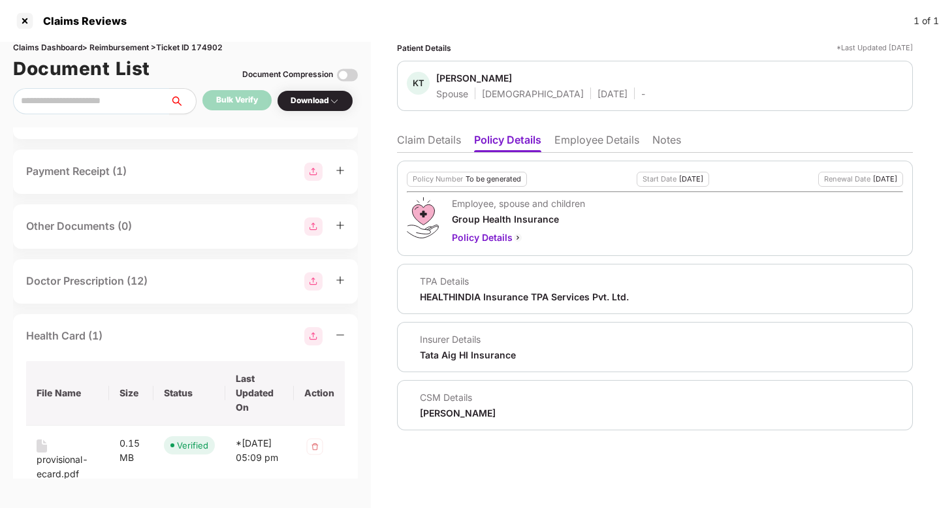
click at [629, 133] on li "Employee Details" at bounding box center [597, 142] width 85 height 19
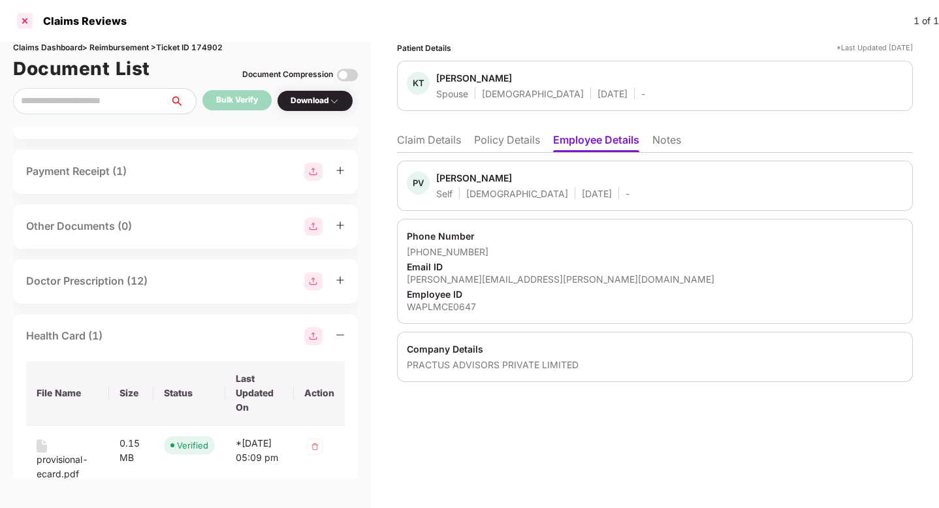
click at [24, 24] on div at bounding box center [24, 20] width 21 height 21
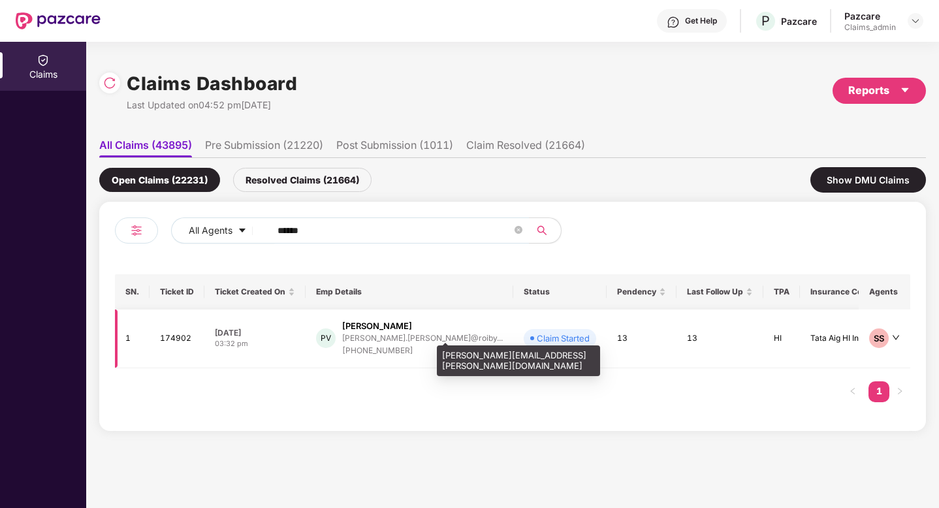
click at [402, 337] on div "[PERSON_NAME].[PERSON_NAME]@roiby..." at bounding box center [422, 338] width 161 height 8
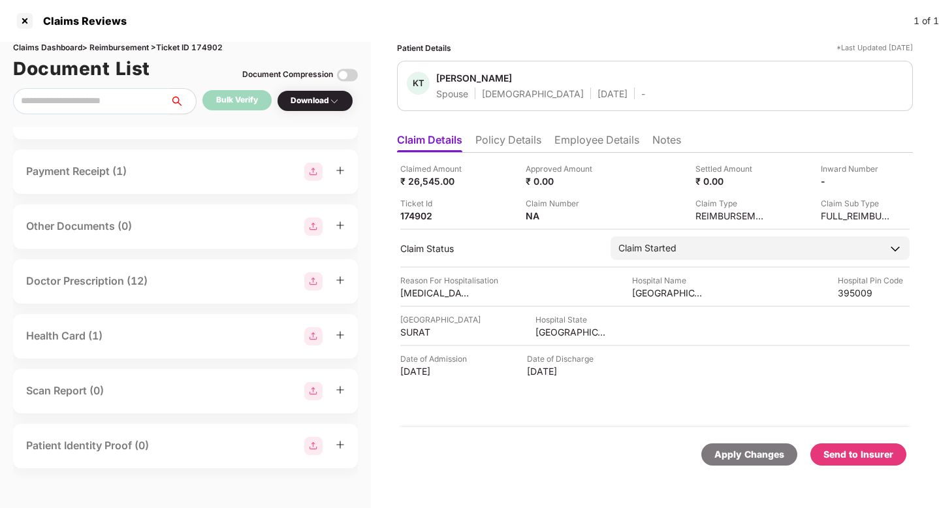
scroll to position [0, 0]
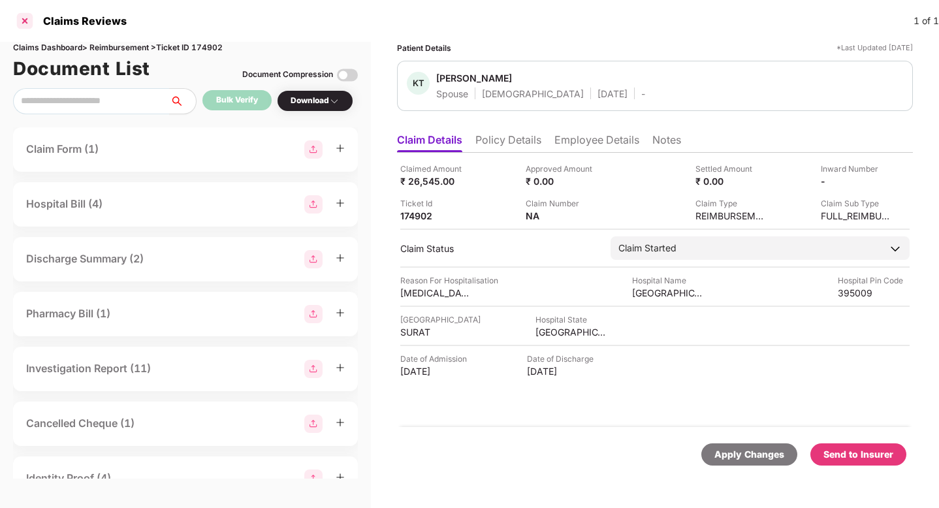
click at [26, 22] on div at bounding box center [24, 20] width 21 height 21
